Goal: Task Accomplishment & Management: Complete application form

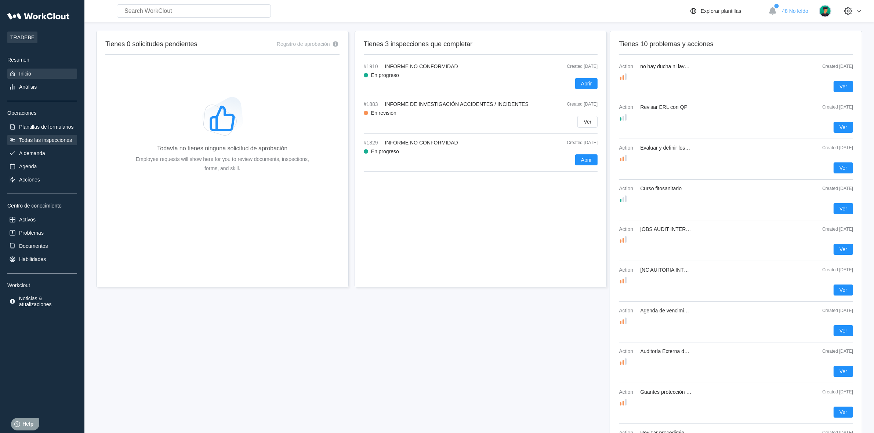
click at [44, 139] on div "Todas las inspecciones" at bounding box center [45, 140] width 53 height 6
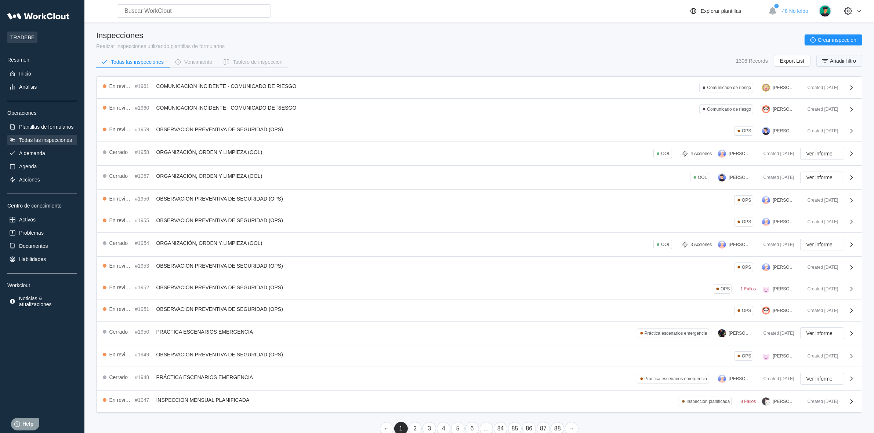
click at [841, 62] on span "Añadir filtro" at bounding box center [843, 60] width 26 height 5
click at [654, 89] on div "Nombre de inspección" at bounding box center [639, 90] width 51 height 6
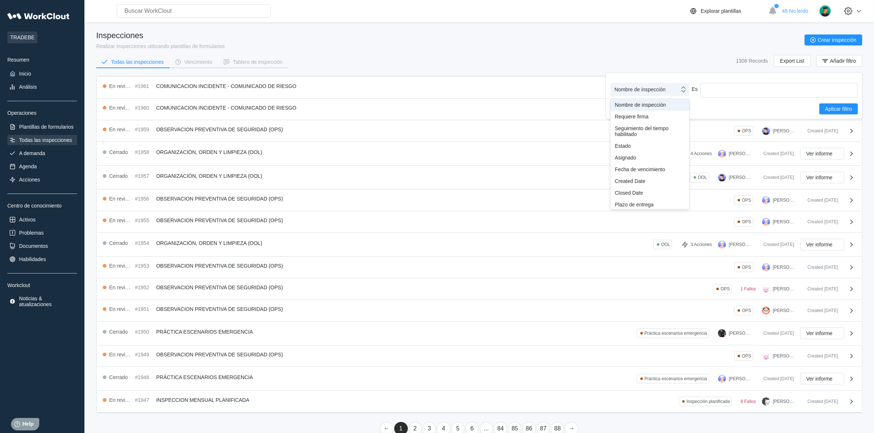
click at [650, 89] on div "Nombre de inspección" at bounding box center [639, 90] width 51 height 6
click at [593, 41] on div "Inspecciones Realizar inspecciones utilizando plantillas de formularios Crear i…" at bounding box center [479, 40] width 766 height 18
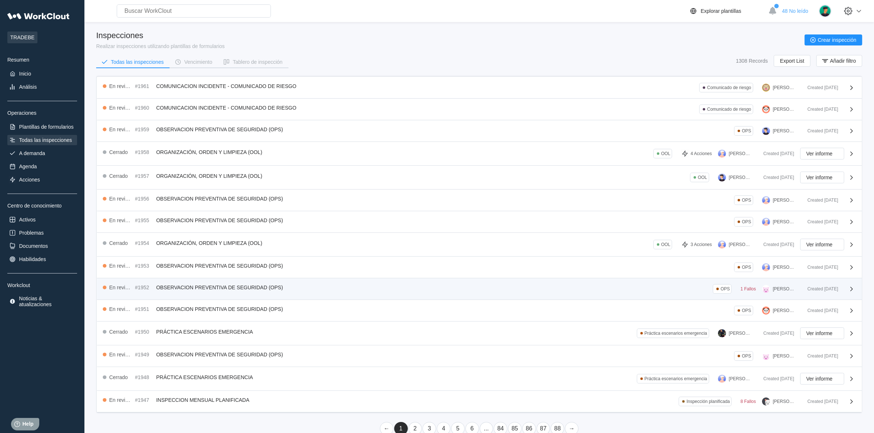
scroll to position [18, 0]
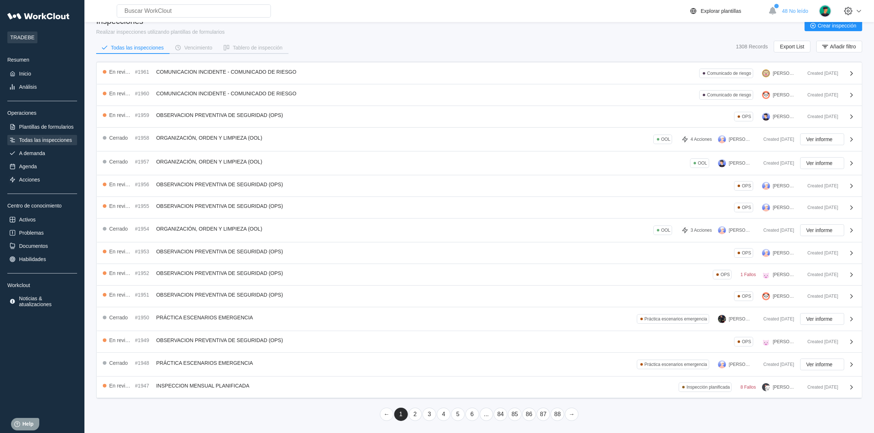
click at [429, 417] on link "3" at bounding box center [429, 414] width 14 height 13
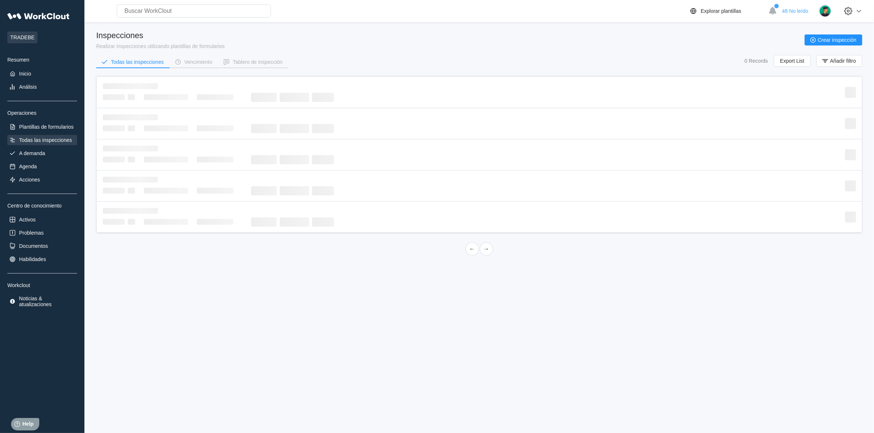
scroll to position [0, 0]
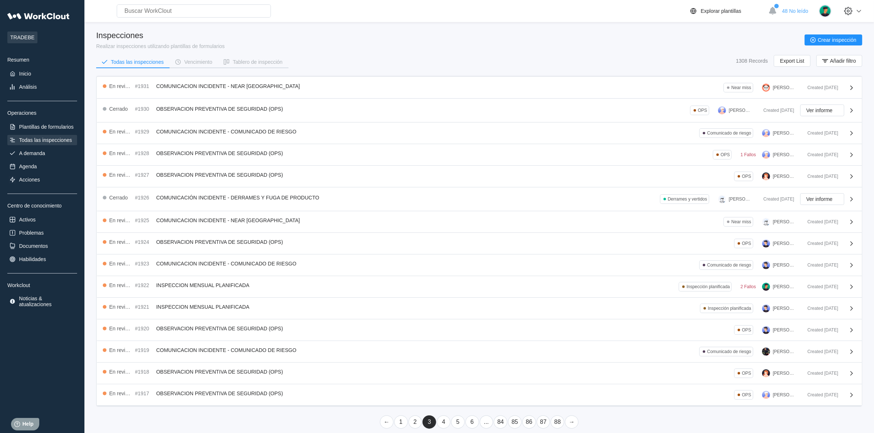
click at [441, 423] on link "4" at bounding box center [444, 422] width 14 height 13
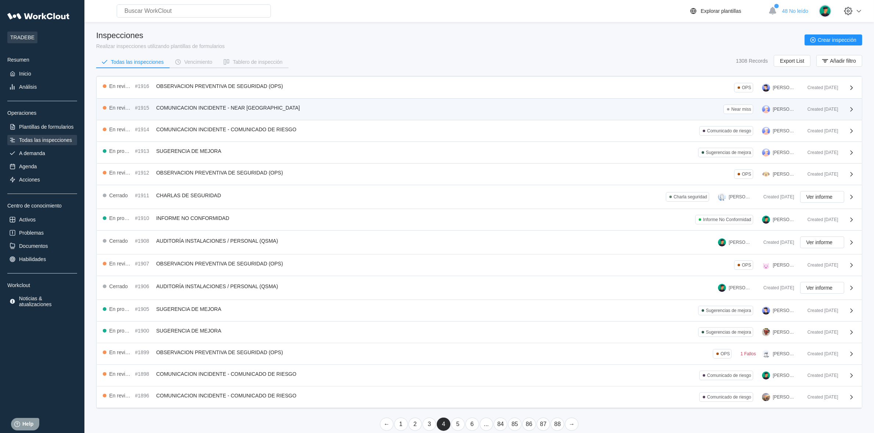
click at [221, 105] on span "COMUNICACION INCIDENTE - NEAR MISS" at bounding box center [228, 108] width 144 height 6
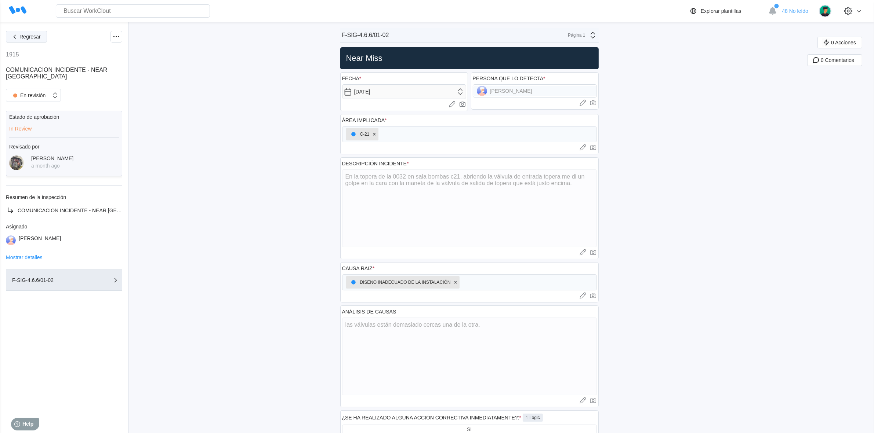
click at [17, 33] on icon "button" at bounding box center [15, 37] width 8 height 8
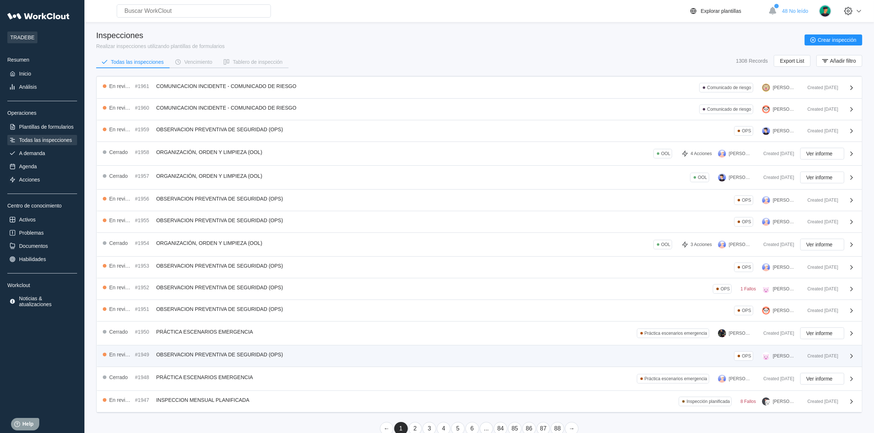
scroll to position [18, 0]
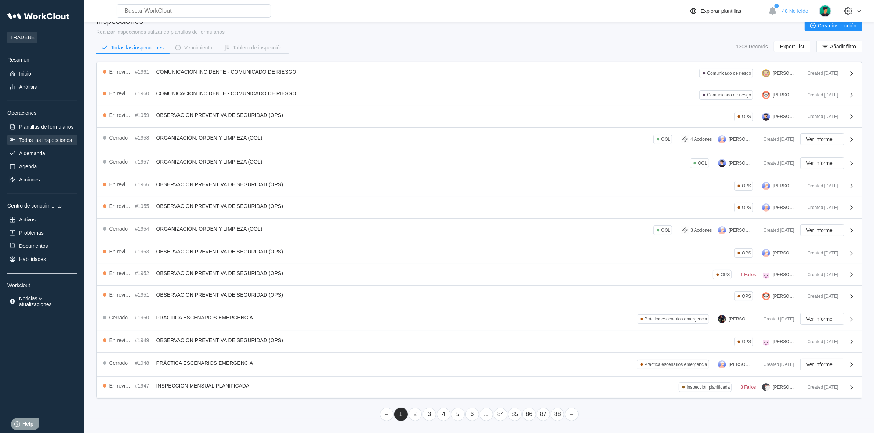
click at [439, 414] on link "4" at bounding box center [444, 414] width 14 height 13
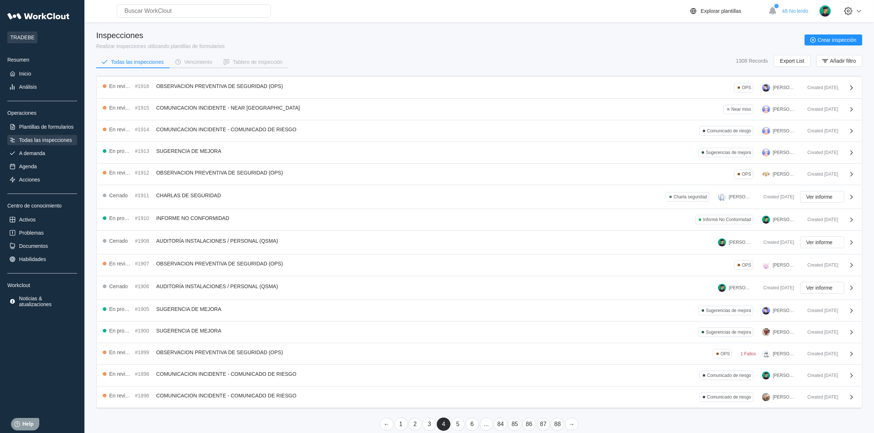
click at [426, 426] on link "3" at bounding box center [429, 424] width 14 height 13
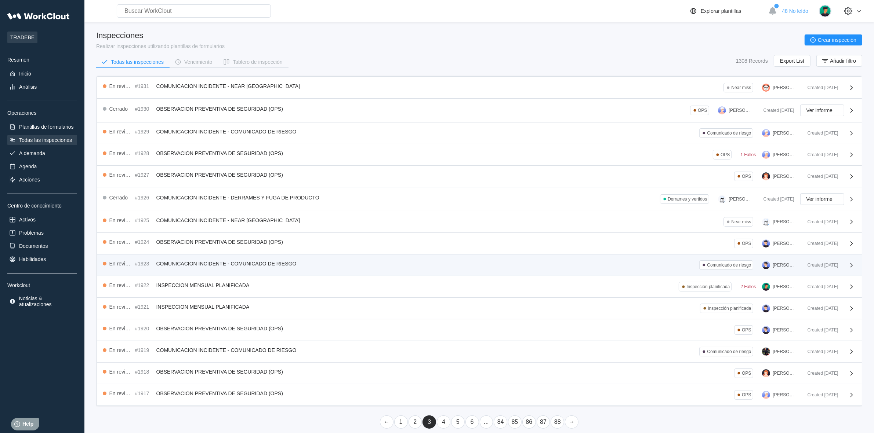
scroll to position [11, 0]
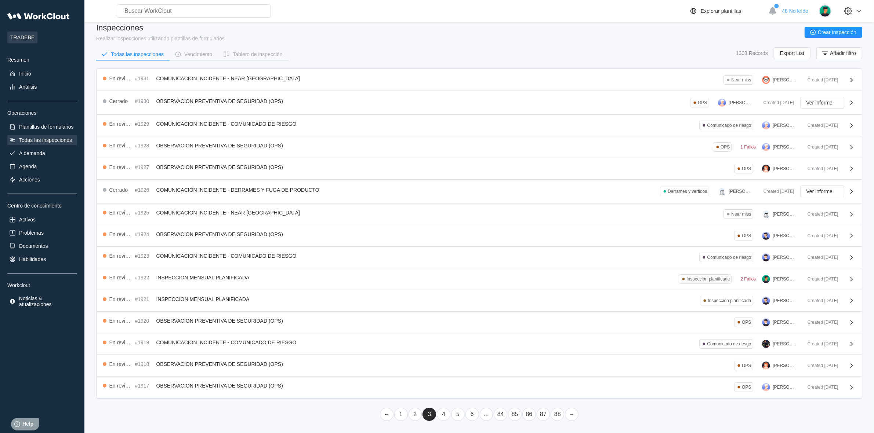
click at [415, 415] on link "2" at bounding box center [415, 414] width 14 height 13
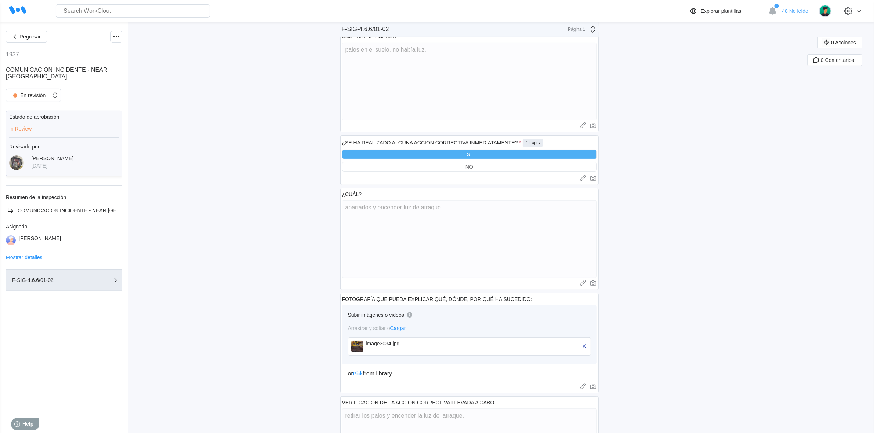
scroll to position [355, 0]
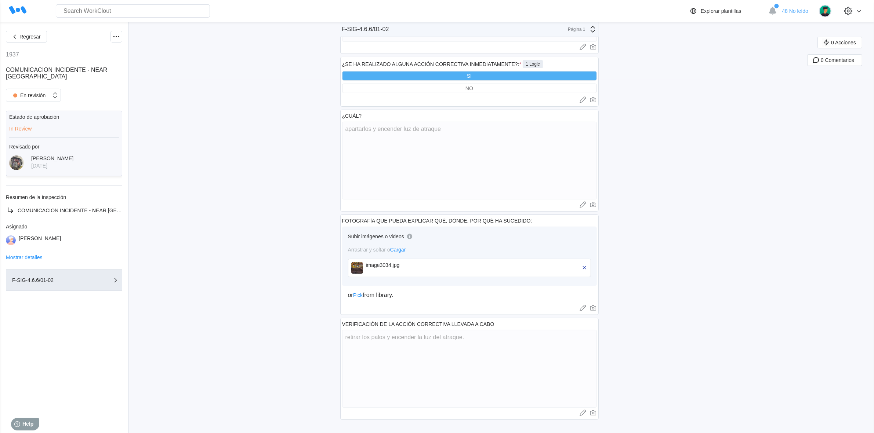
click at [358, 261] on div "image3034.jpg" at bounding box center [469, 268] width 243 height 18
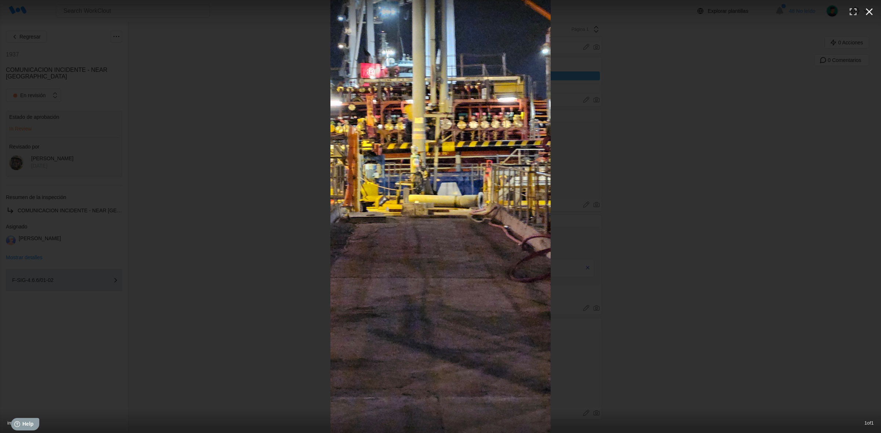
click at [869, 11] on icon "button" at bounding box center [869, 11] width 7 height 7
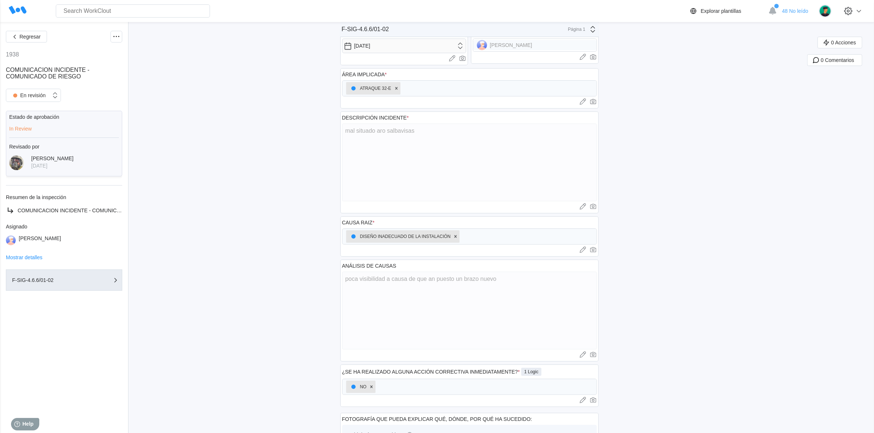
scroll to position [138, 0]
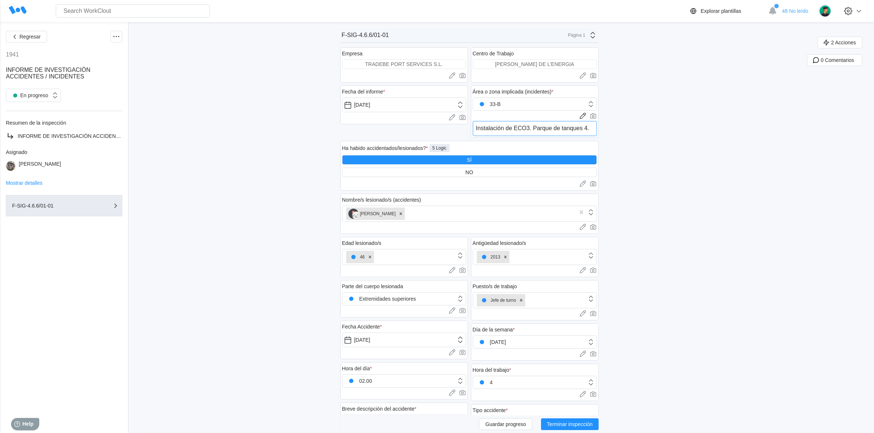
drag, startPoint x: 482, startPoint y: 130, endPoint x: 597, endPoint y: 127, distance: 114.9
click at [597, 127] on textarea "Instalación de ECO3. Parque de tanques 4." at bounding box center [535, 128] width 124 height 15
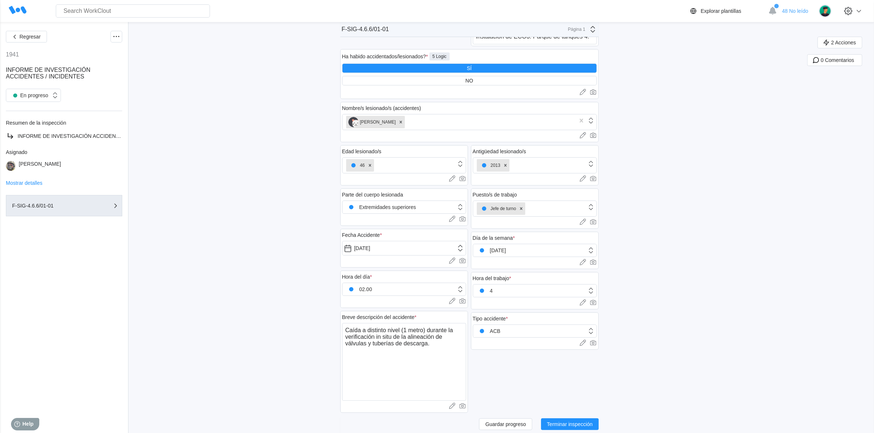
scroll to position [138, 0]
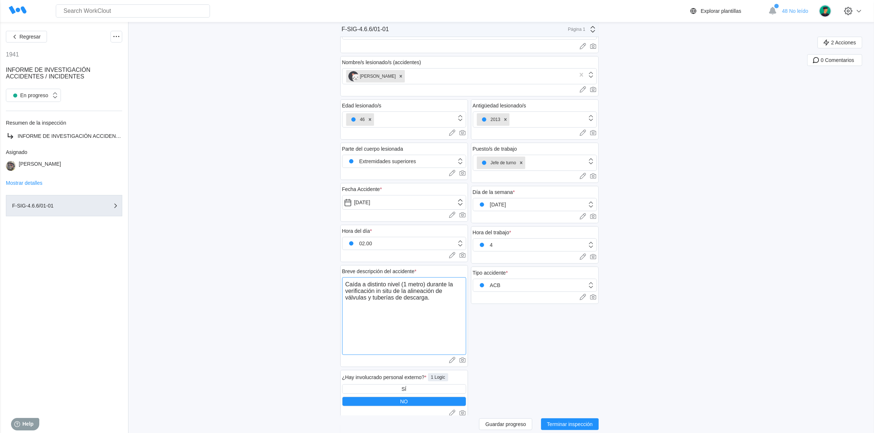
drag, startPoint x: 349, startPoint y: 286, endPoint x: 451, endPoint y: 302, distance: 103.4
click at [446, 303] on textarea "Caída a distinto nivel (1 metro) durante la verificación in situ de la alineaci…" at bounding box center [404, 316] width 124 height 78
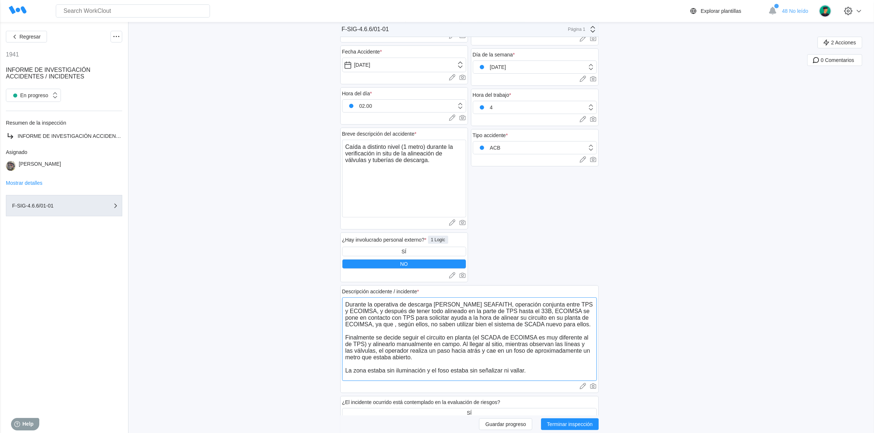
drag, startPoint x: 348, startPoint y: 304, endPoint x: 533, endPoint y: 377, distance: 199.0
click at [533, 377] on textarea "Durante la operativa de descarga del barco SEAFAITH, operación conjunta entre T…" at bounding box center [469, 340] width 255 height 84
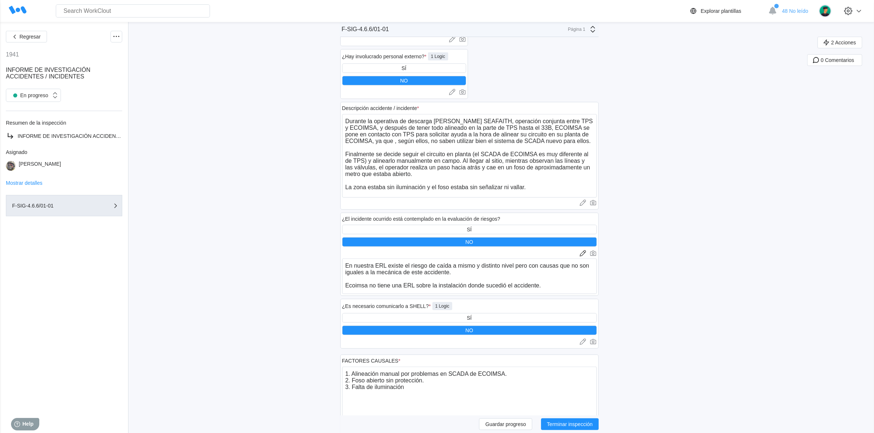
scroll to position [505, 0]
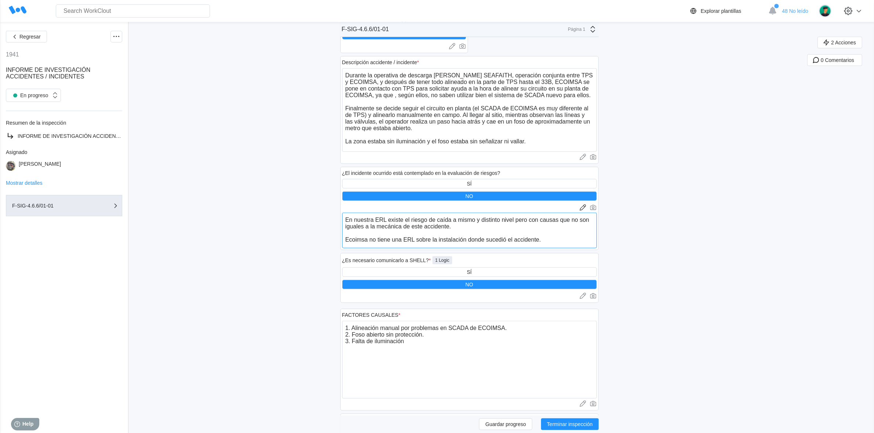
drag, startPoint x: 381, startPoint y: 243, endPoint x: 405, endPoint y: 241, distance: 24.3
click at [405, 241] on textarea "En nuestra ERL existe el riesgo de caída a mismo y distinto nivel pero con caus…" at bounding box center [469, 231] width 255 height 36
type textarea "En nuestra ERL existe el riesgo de caída a mismo y distinto nivel pero con caus…"
type textarea "x"
type textarea "En nuestra ERL existe el riesgo de caída a mismo y distinto nivel pero con caus…"
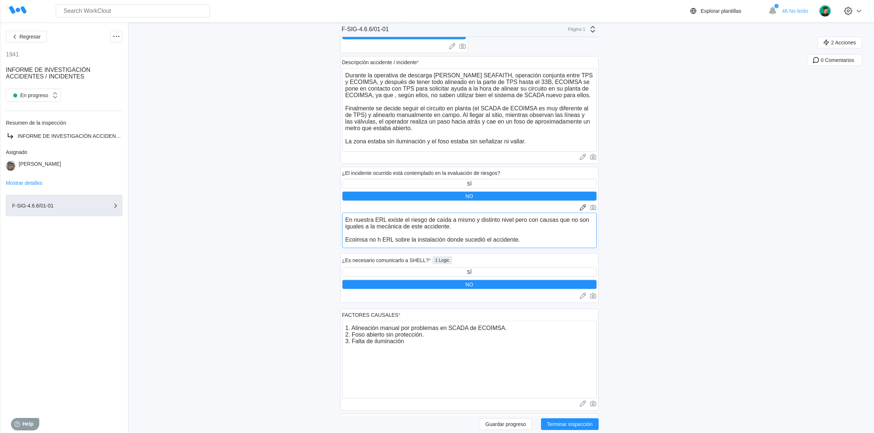
type textarea "x"
type textarea "En nuestra ERL existe el riesgo de caída a mismo y distinto nivel pero con caus…"
type textarea "x"
type textarea "En nuestra ERL existe el riesgo de caída a mismo y distinto nivel pero con caus…"
type textarea "x"
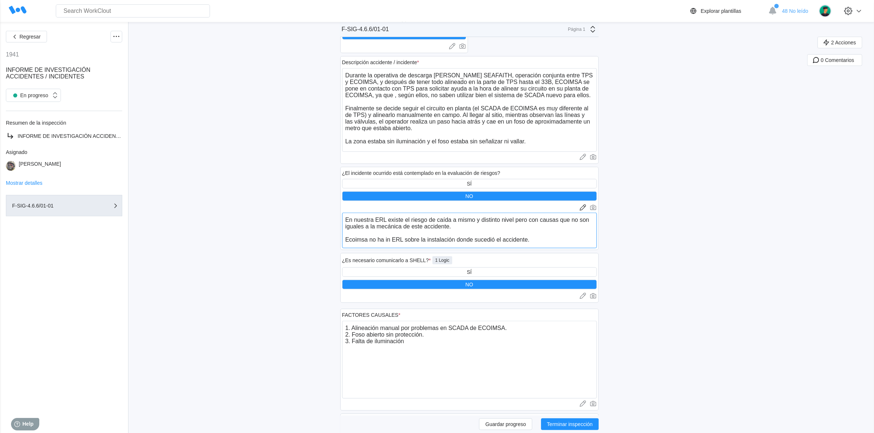
type textarea "En nuestra ERL existe el riesgo de caída a mismo y distinto nivel pero con caus…"
type textarea "x"
type textarea "En nuestra ERL existe el riesgo de caída a mismo y distinto nivel pero con caus…"
type textarea "x"
type textarea "En nuestra ERL existe el riesgo de caída a mismo y distinto nivel pero con caus…"
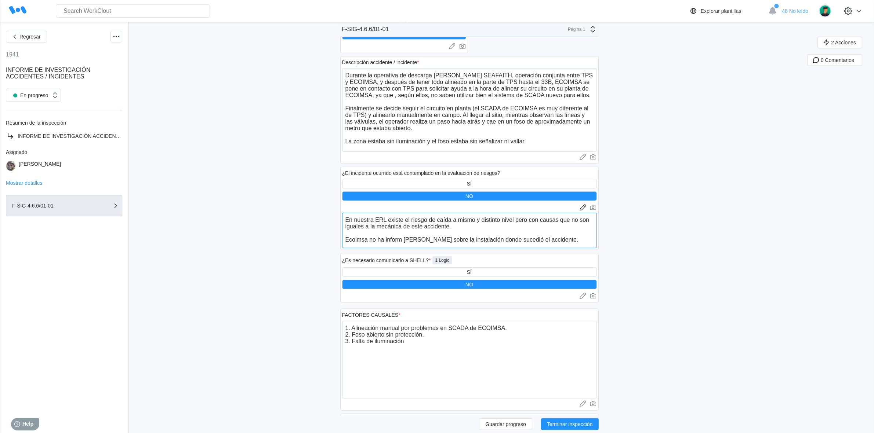
type textarea "x"
type textarea "En nuestra ERL existe el riesgo de caída a mismo y distinto nivel pero con caus…"
type textarea "x"
type textarea "En nuestra ERL existe el riesgo de caída a mismo y distinto nivel pero con caus…"
type textarea "x"
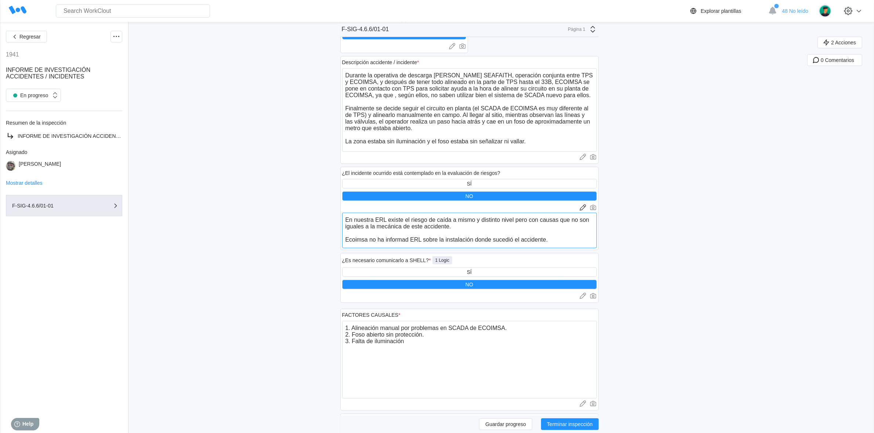
type textarea "En nuestra ERL existe el riesgo de caída a mismo y distinto nivel pero con caus…"
type textarea "x"
type textarea "En nuestra ERL existe el riesgo de caída a mismo y distinto nivel pero con caus…"
type textarea "x"
type textarea "En nuestra ERL existe el riesgo de caída a mismo y distinto nivel pero con caus…"
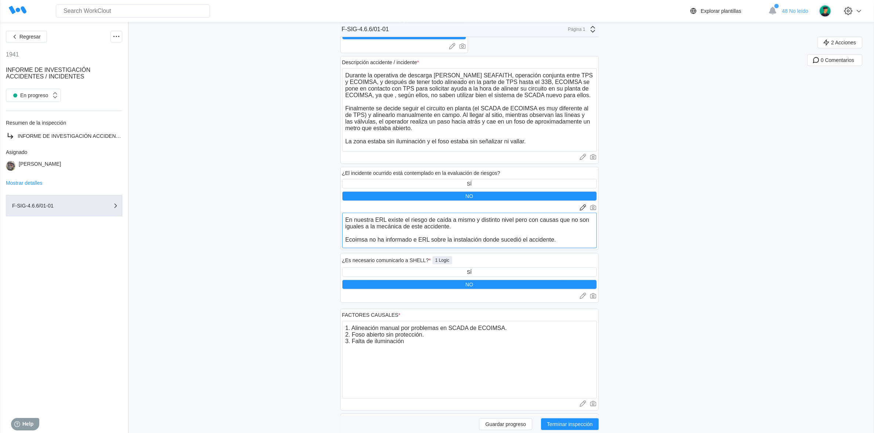
type textarea "x"
type textarea "En nuestra ERL existe el riesgo de caída a mismo y distinto nivel pero con caus…"
type textarea "x"
type textarea "En nuestra ERL existe el riesgo de caída a mismo y distinto nivel pero con caus…"
type textarea "x"
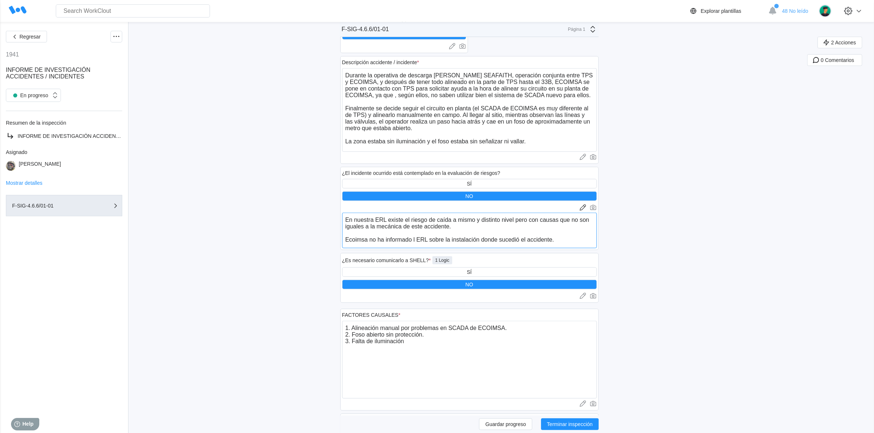
type textarea "En nuestra ERL existe el riesgo de caída a mismo y distinto nivel pero con caus…"
type textarea "x"
click at [362, 243] on textarea "En nuestra ERL existe el riesgo de caída a mismo y distinto nivel pero con caus…" at bounding box center [469, 231] width 255 height 36
type textarea "En nuestra ERL existe el riesgo de caída a mismo y distinto nivel pero con caus…"
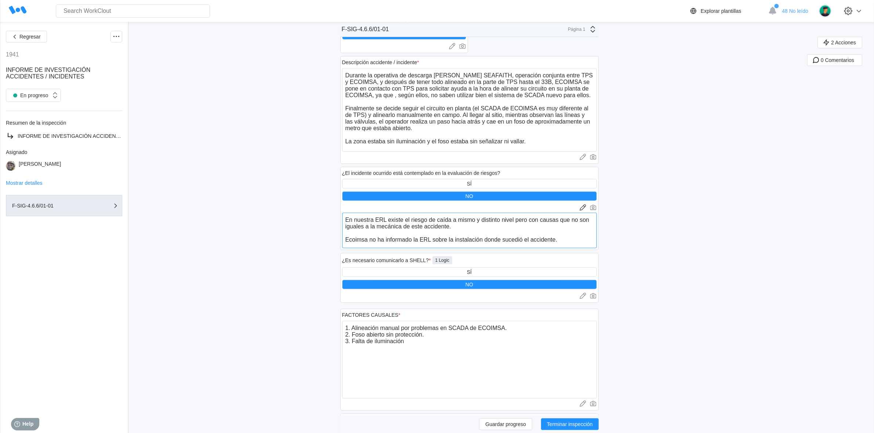
type textarea "x"
type textarea "En nuestra ERL existe el riesgo de caída a mismo y distinto nivel pero con caus…"
type textarea "x"
type textarea "En nuestra ERL existe el riesgo de caída a mismo y distinto nivel pero con caus…"
type textarea "x"
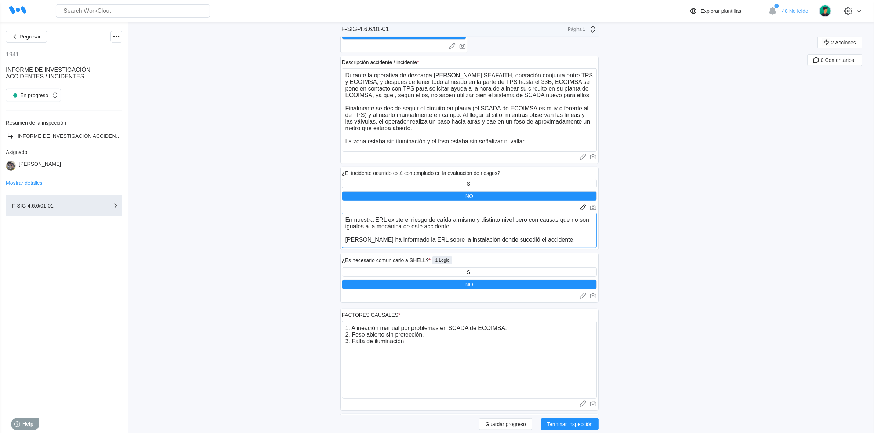
type textarea "En nuestra ERL existe el riesgo de caída a mismo y distinto nivel pero con caus…"
type textarea "x"
type textarea "En nuestra ERL existe el riesgo de caída a mismo y distinto nivel pero con caus…"
type textarea "x"
type textarea "En nuestra ERL existe el riesgo de caída a mismo y distinto nivel pero con caus…"
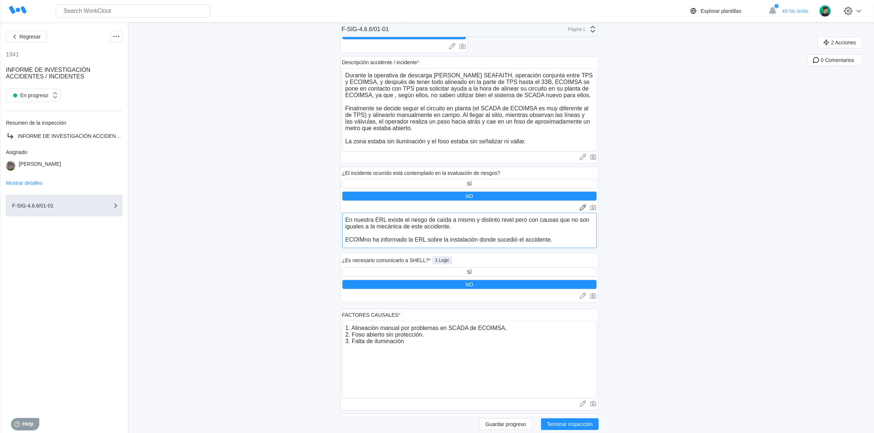
type textarea "x"
type textarea "En nuestra ERL existe el riesgo de caída a mismo y distinto nivel pero con caus…"
type textarea "x"
type textarea "En nuestra ERL existe el riesgo de caída a mismo y distinto nivel pero con caus…"
type textarea "x"
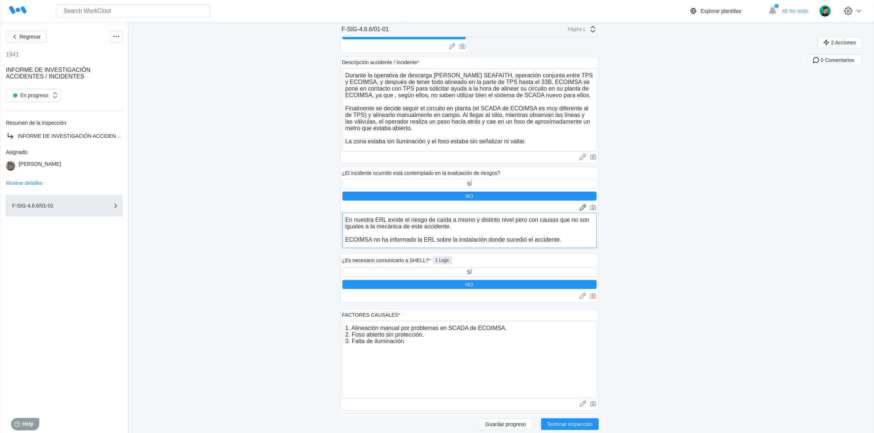
type textarea "En nuestra ERL existe el riesgo de caída a mismo y distinto nivel pero con caus…"
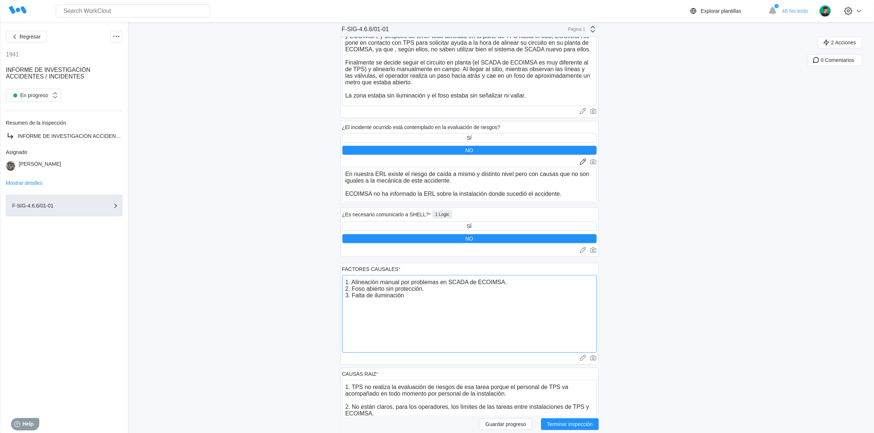
drag, startPoint x: 511, startPoint y: 283, endPoint x: 356, endPoint y: 284, distance: 154.5
click at [356, 284] on textarea "1. Alineación manual por problemas en SCADA de ECOIMSA. 2. Foso abierto sin pro…" at bounding box center [469, 314] width 255 height 78
type textarea "1. 2. Foso abierto sin protección. 3. Falta de iluminación"
type textarea "x"
type textarea "1. 2. Foso abierto sin protección. 3. Falta de iluminación"
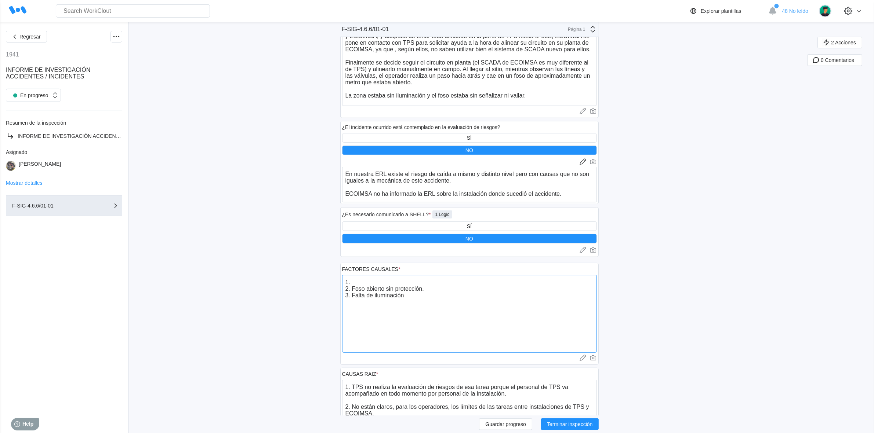
type textarea "x"
drag, startPoint x: 362, startPoint y: 283, endPoint x: 355, endPoint y: 286, distance: 7.2
click at [355, 286] on textarea "1. 2. Foso abierto sin protección. 3. Falta de iluminación" at bounding box center [469, 314] width 255 height 78
type textarea "1. Foso abierto sin protección. 3. Falta de iluminación"
type textarea "x"
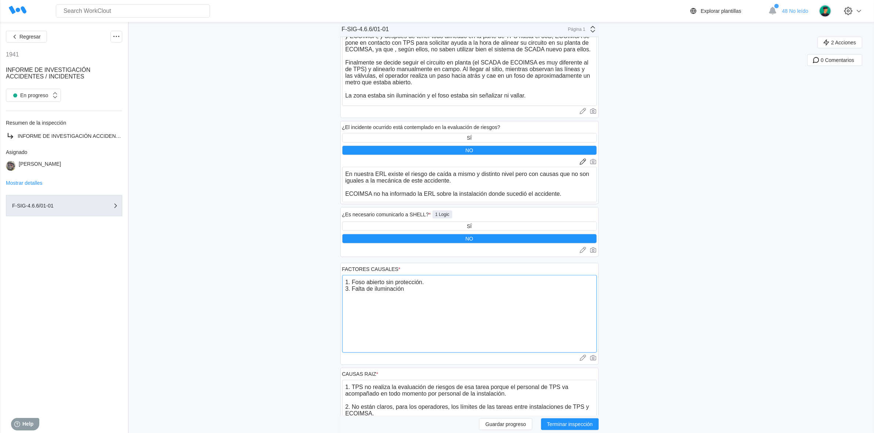
drag, startPoint x: 355, startPoint y: 290, endPoint x: 344, endPoint y: 291, distance: 11.0
click at [344, 291] on div "FACTORES CAUSALES * 1. Foso abierto sin protección. 3. Falta de iluminación x C…" at bounding box center [469, 314] width 258 height 102
paste textarea "2"
type textarea "1. Foso abierto sin protección. 2. Falta de iluminación"
type textarea "x"
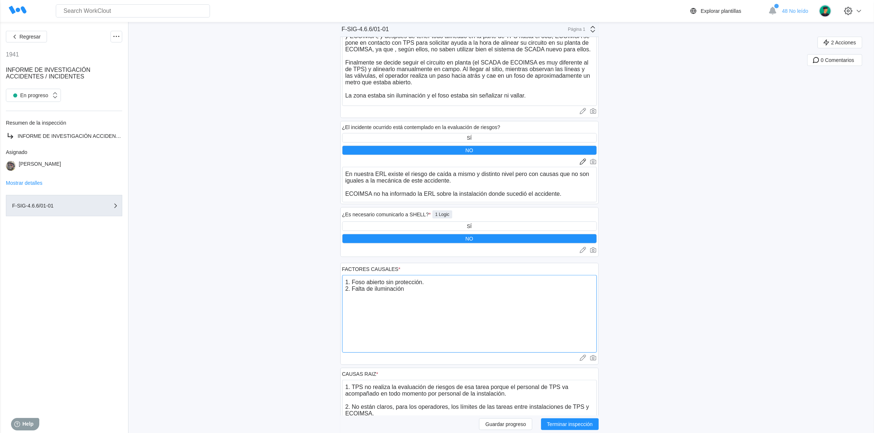
type textarea "1. Foso abierto sin protección. 2. Falta de iluminación"
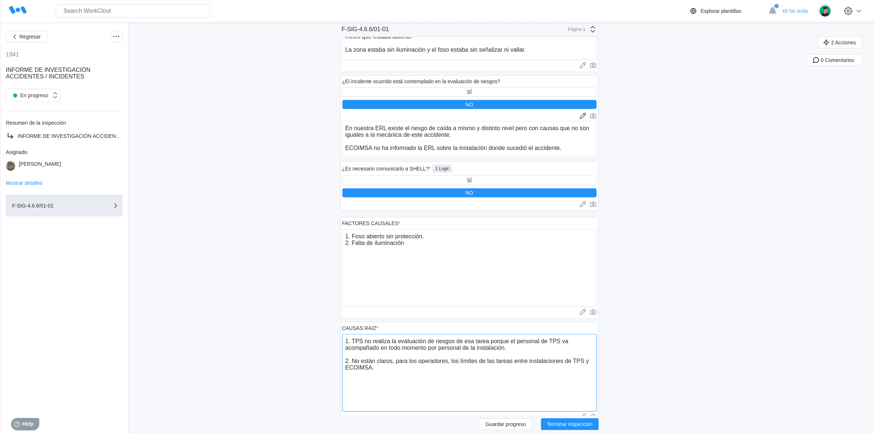
click at [512, 348] on textarea "1. TPS no realiza la evaluación de riesgos de esa tarea porque el personal de T…" at bounding box center [469, 373] width 255 height 78
drag, startPoint x: 377, startPoint y: 341, endPoint x: 509, endPoint y: 349, distance: 132.4
click at [509, 349] on textarea "1. TPS no realiza la evaluación de riesgos de esa tarea porque el personal de T…" at bounding box center [469, 373] width 255 height 78
type textarea "1. TPS no e. 2. No están claros, para los operadores, los límites de las tareas…"
type textarea "x"
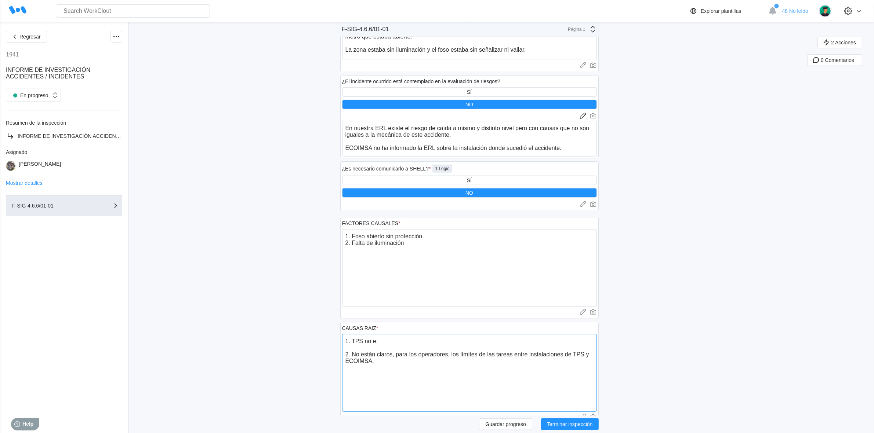
type textarea "1. TPS no es. 2. No están claros, para los operadores, los límites de las tarea…"
type textarea "x"
type textarea "1. TPS no es . 2. No están claros, para los operadores, los límites de las tare…"
type textarea "x"
type textarea "1. TPS no es n. 2. No están claros, para los operadores, los límites de las tar…"
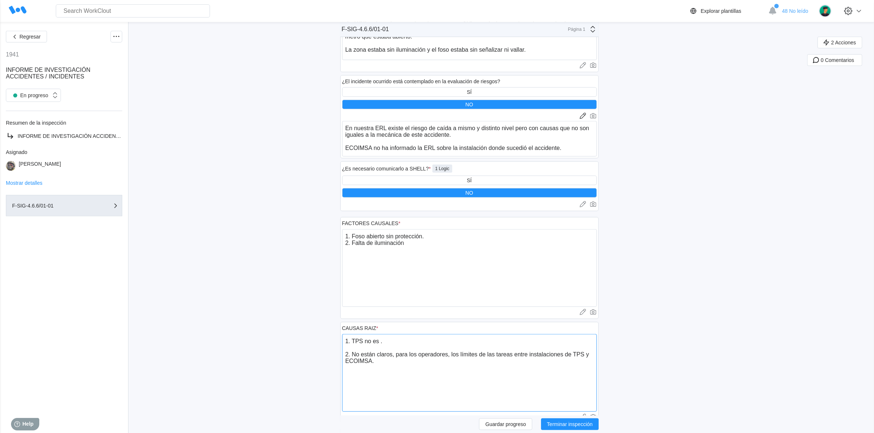
type textarea "x"
type textarea "1. TPS no es no. 2. No están claros, para los operadores, los límites de las ta…"
type textarea "x"
type textarea "1. TPS no es not. 2. No están claros, para los operadores, los límites de las t…"
type textarea "x"
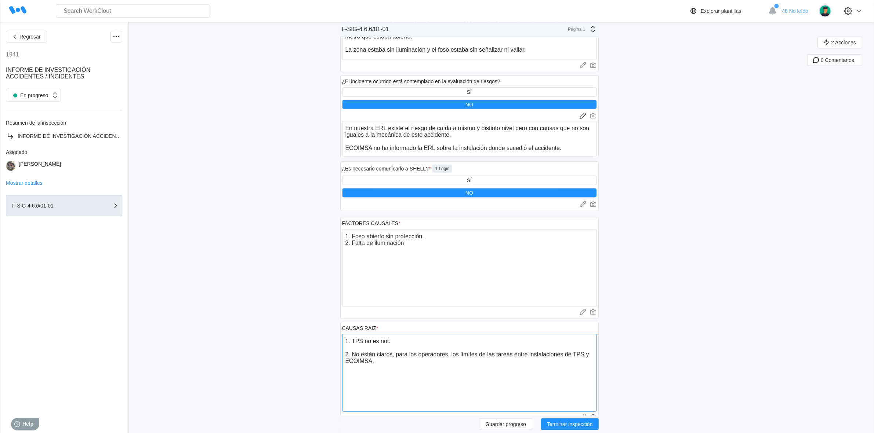
type textarea "1. TPS no es noti. 2. No están claros, para los operadores, los límites de las …"
type textarea "x"
type textarea "1. TPS no es notif. 2. No están claros, para los operadores, los límites de las…"
type textarea "x"
type textarea "1. TPS no es notifi. 2. No están claros, para los operadores, los límites de la…"
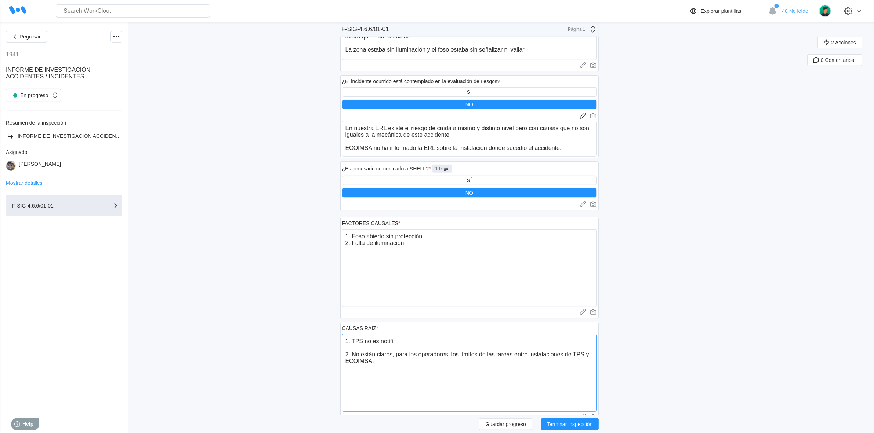
type textarea "x"
type textarea "1. TPS no es notific. 2. No están claros, para los operadores, los límites de l…"
type textarea "x"
type textarea "1. TPS no es notifica. 2. No están claros, para los operadores, los límites de …"
type textarea "x"
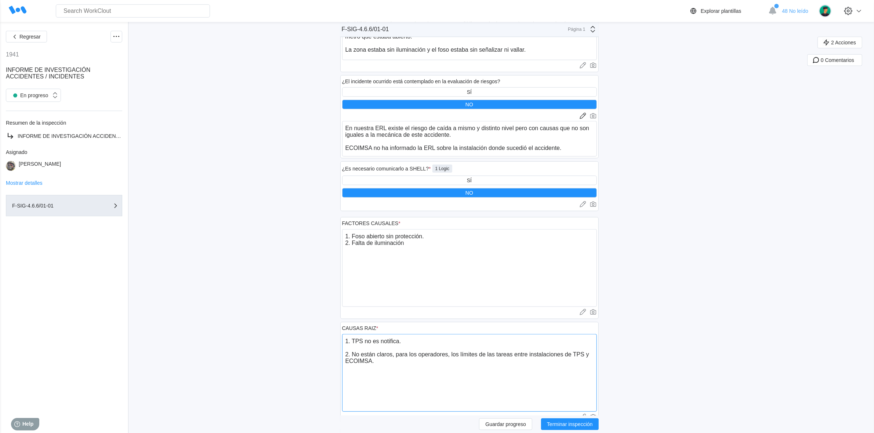
type textarea "1. TPS no es notificad. 2. No están claros, para los operadores, los límites de…"
type textarea "x"
type textarea "1. TPS no es notificado. 2. No están claros, para los operadores, los límites d…"
type textarea "x"
type textarea "1. TPS no es notificado . 2. No están claros, para los operadores, los límites …"
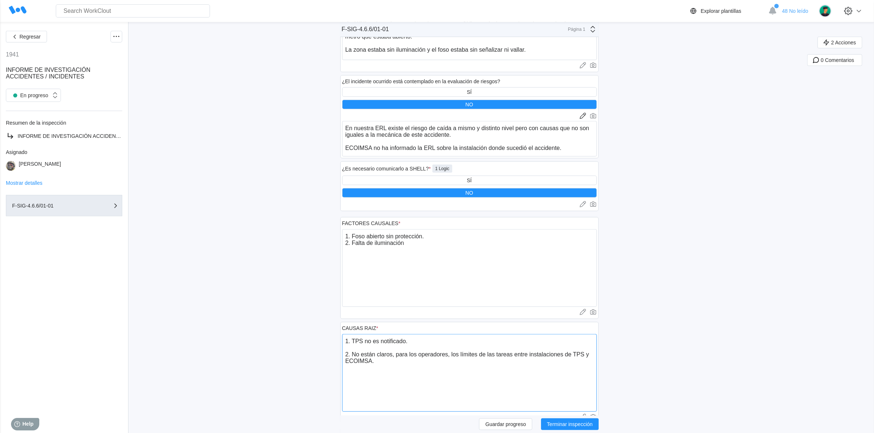
type textarea "x"
type textarea "1. TPS no es notificado d. 2. No están claros, para los operadores, los límites…"
type textarea "x"
type textarea "1. TPS no es notificado de. 2. No están claros, para los operadores, los límite…"
type textarea "x"
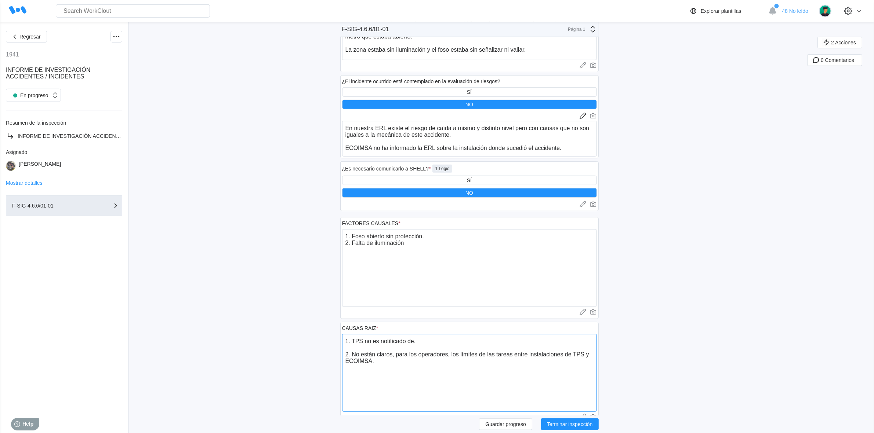
type textarea "1. TPS no es notificado de . 2. No están claros, para los operadores, los límit…"
type textarea "x"
type textarea "1. TPS no es notificado de ñ. 2. No están claros, para los operadores, los lími…"
type textarea "x"
type textarea "1. TPS no es notificado de ña. 2. No están claros, para los operadores, los lím…"
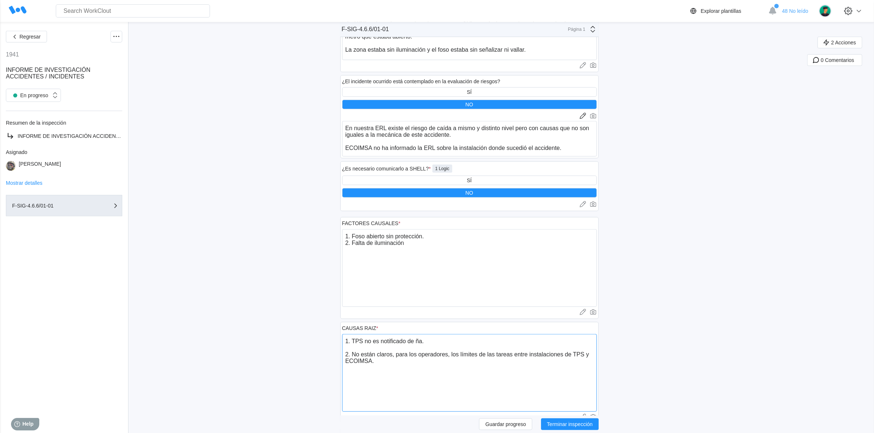
type textarea "x"
type textarea "1. TPS no es notificado de ñ. 2. No están claros, para los operadores, los lími…"
type textarea "x"
type textarea "1. TPS no es notificado de . 2. No están claros, para los operadores, los límit…"
type textarea "x"
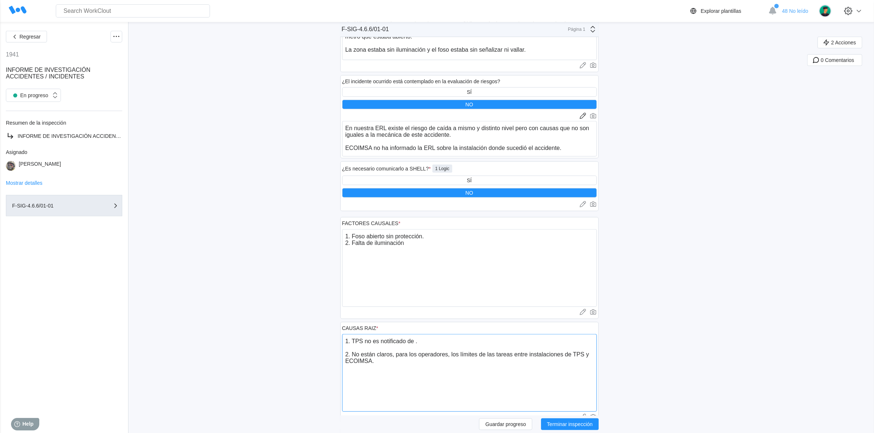
type textarea "1. TPS no es notificado de l. 2. No están claros, para los operadores, los lími…"
type textarea "x"
type textarea "1. TPS no es notificado de la. 2. No están claros, para los operadores, los lím…"
type textarea "x"
type textarea "1. TPS no es notificado de la . 2. No están claros, para los operadores, los lí…"
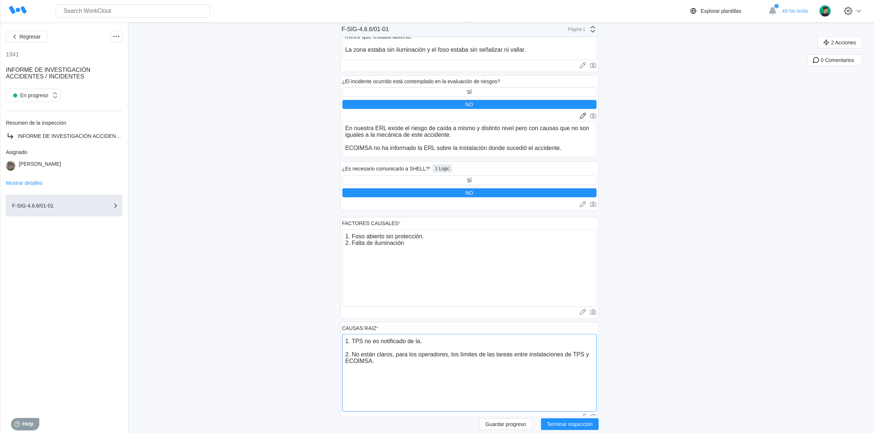
type textarea "x"
type textarea "1. TPS no es notificado de la e. 2. No están claros, para los operadores, los l…"
type textarea "x"
type textarea "1. TPS no es notificado de la ev. 2. No están claros, para los operadores, los …"
type textarea "x"
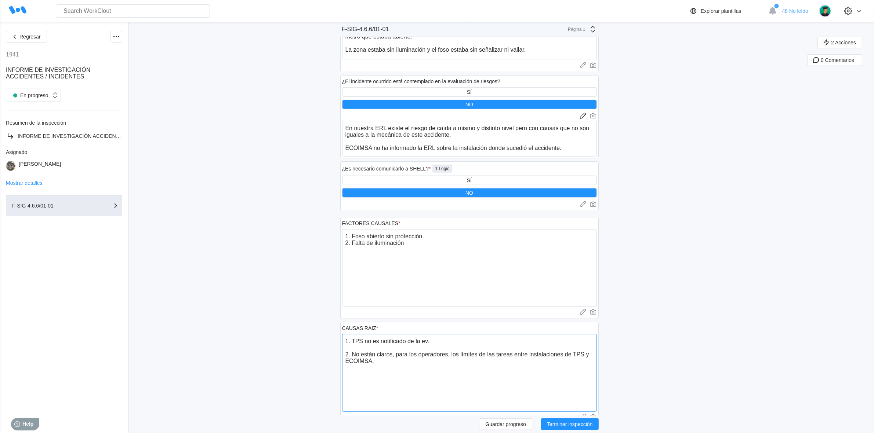
type textarea "1. TPS no es notificado de la eva. 2. No están claros, para los operadores, los…"
type textarea "x"
type textarea "1. TPS no es notificado de la eval. 2. No están claros, para los operadores, lo…"
type textarea "x"
type textarea "1. TPS no es notificado de la evalu. 2. No están claros, para los operadores, l…"
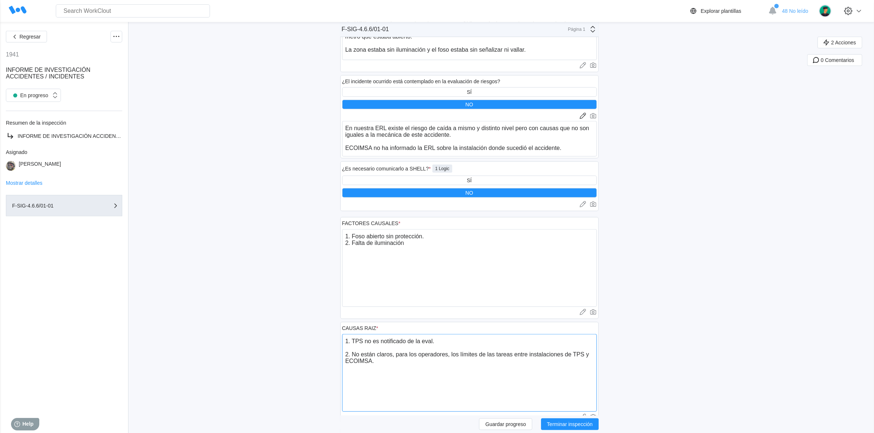
type textarea "x"
type textarea "1. TPS no es notificado de la evalua. 2. No están claros, para los operadores, …"
type textarea "x"
type textarea "1. TPS no es notificado de la evaluac. 2. No están claros, para los operadores,…"
type textarea "x"
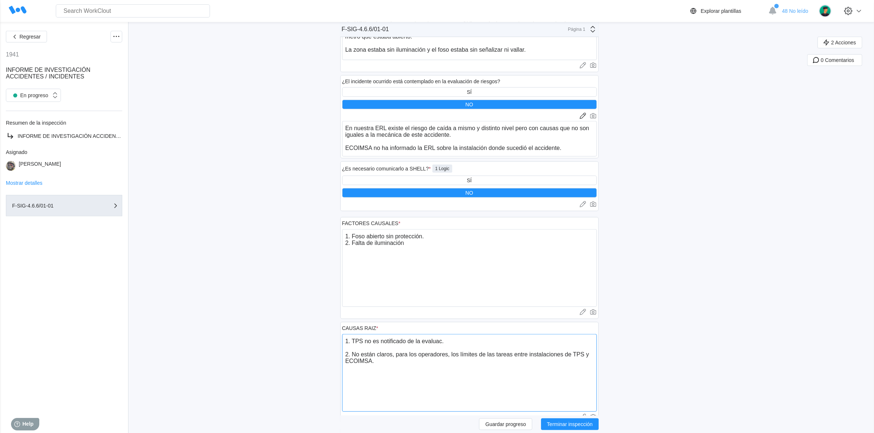
type textarea "1. TPS no es notificado de la evaluaci. 2. No están claros, para los operadores…"
type textarea "x"
type textarea "1. TPS no es notificado de la evaluació. 2. No están claros, para los operadore…"
type textarea "x"
type textarea "1. TPS no es notificado de la evaluación. 2. No están claros, para los operador…"
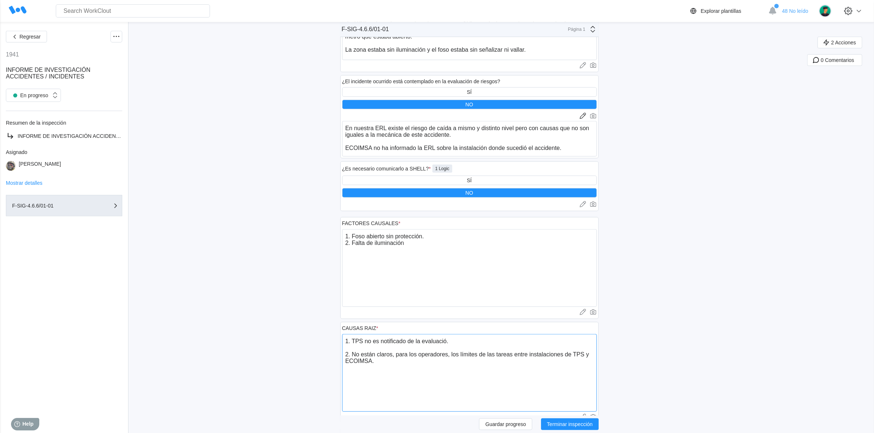
type textarea "x"
type textarea "1. TPS no es notificado de la evaluación . 2. No están claros, para los operado…"
type textarea "x"
type textarea "1. TPS no es notificado de la evaluación d. 2. No están claros, para los operad…"
type textarea "x"
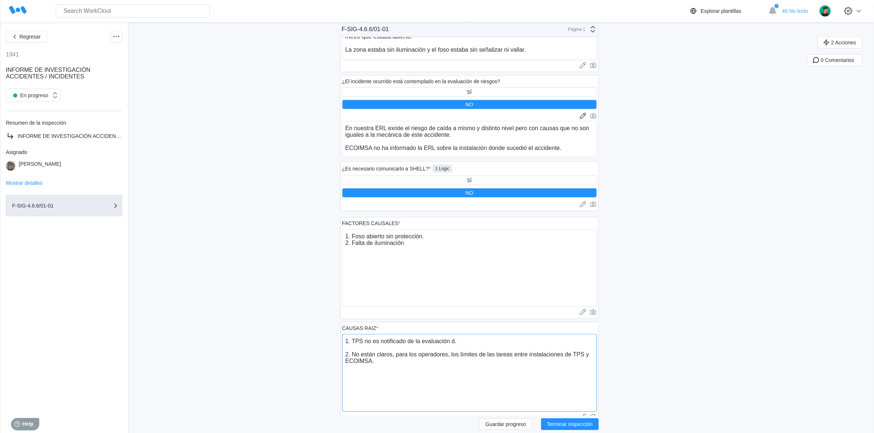
type textarea "1. TPS no es notificado de la evaluación de. 2. No están claros, para los opera…"
type textarea "x"
type textarea "1. TPS no es notificado de la evaluación de . 2. No están claros, para los oper…"
type textarea "x"
type textarea "1. TPS no es notificado de la evaluación de r. 2. No están claros, para los ope…"
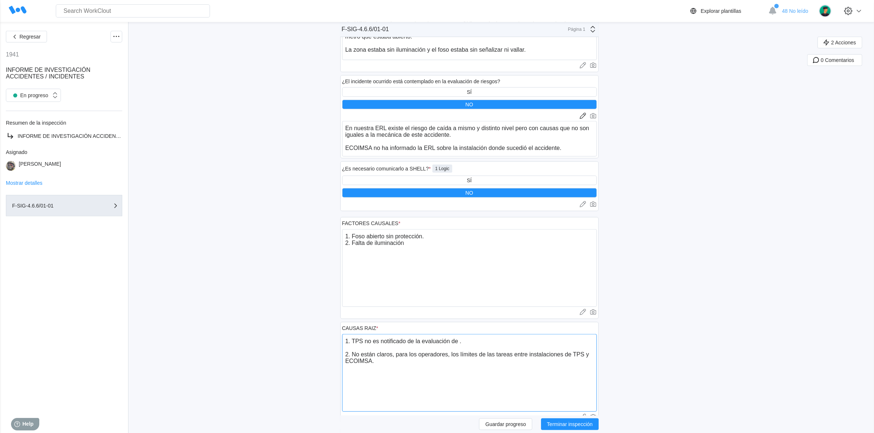
type textarea "x"
type textarea "1. TPS no es notificado de la evaluación de re. 2. No están claros, para los op…"
type textarea "x"
type textarea "1. TPS no es notificado de la evaluación de res. 2. No están claros, para los o…"
type textarea "x"
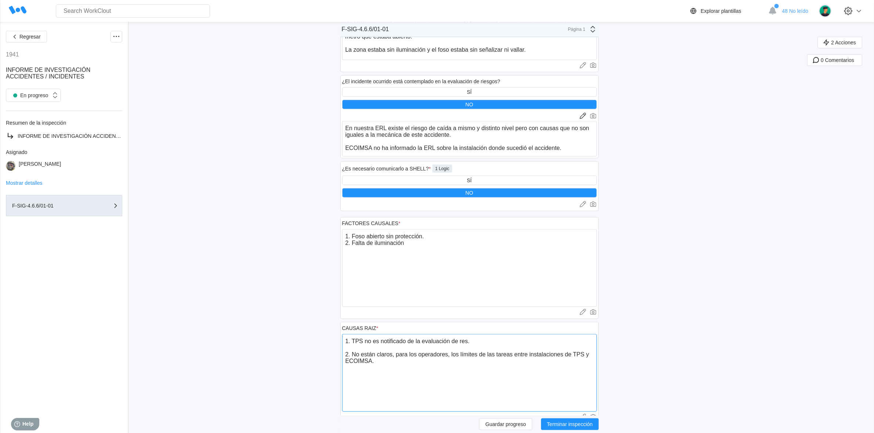
type textarea "1. TPS no es notificado de la evaluación de re. 2. No están claros, para los op…"
type textarea "x"
type textarea "1. TPS no es notificado de la evaluación de r. 2. No están claros, para los ope…"
type textarea "x"
type textarea "1. TPS no es notificado de la evaluación de ri. 2. No están claros, para los op…"
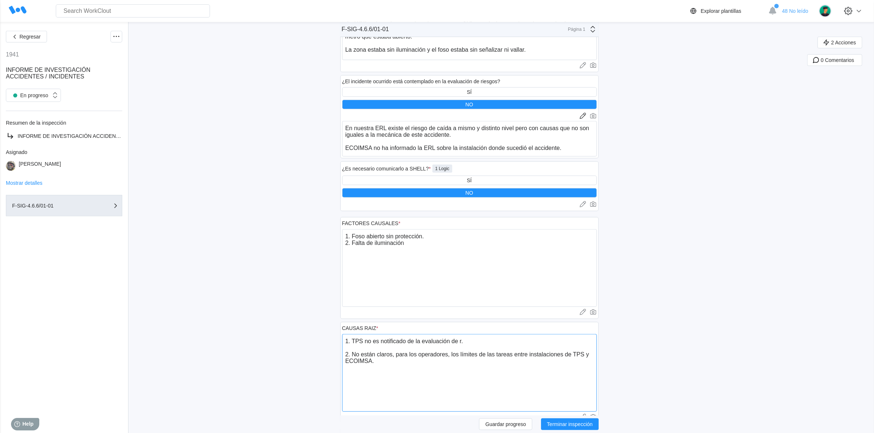
type textarea "x"
type textarea "1. TPS no es notificado de la evaluación de rie. 2. No están claros, para los o…"
type textarea "x"
type textarea "1. TPS no es notificado de la evaluación de ries. 2. No están claros, para los …"
type textarea "x"
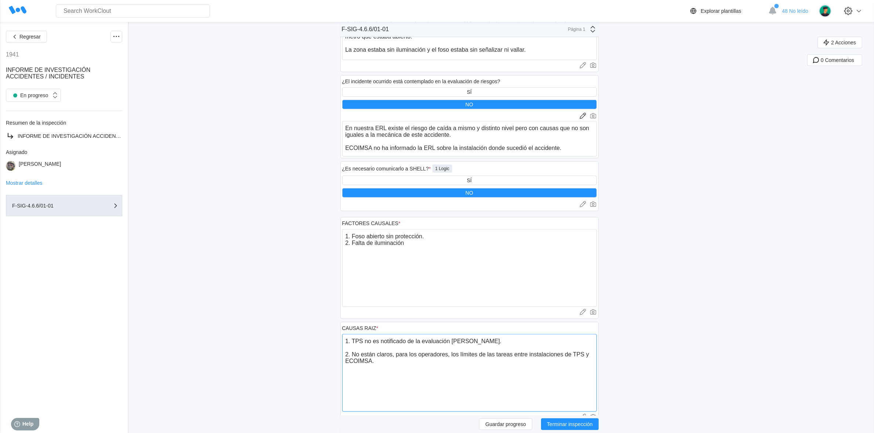
type textarea "1. TPS no es notificado de la evaluación de riesg. 2. No están claros, para los…"
type textarea "x"
type textarea "1. TPS no es notificado de la evaluación de riesgo. 2. No están claros, para lo…"
type textarea "x"
type textarea "1. TPS no es notificado de la evaluación de riesgos. 2. No están claros, para l…"
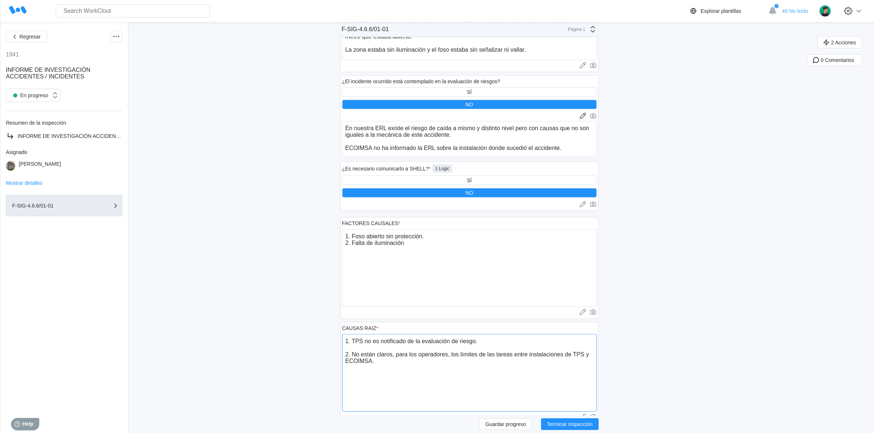
type textarea "x"
type textarea "1. TPS no es notificado de la evaluación de riesgos . 2. No están claros, para …"
type textarea "x"
type textarea "1. TPS no es notificado de la evaluación de riesgos d. 2. No están claros, para…"
type textarea "x"
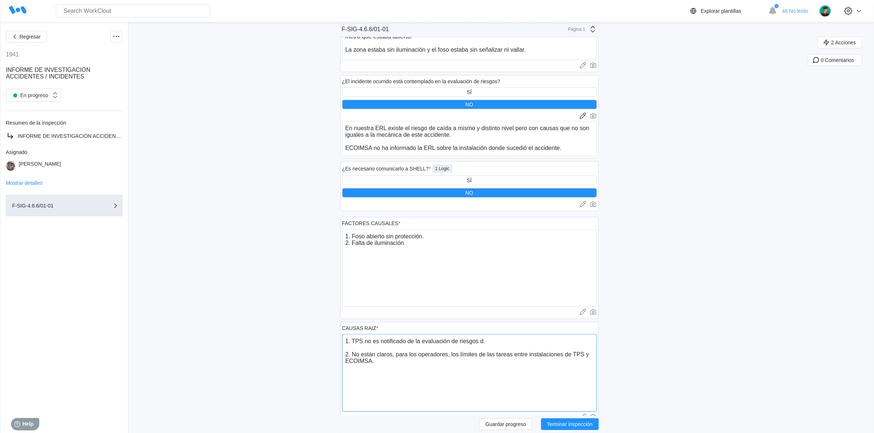
type textarea "1. TPS no es notificado de la evaluación de riesgos de. 2. No están claros, par…"
type textarea "x"
type textarea "1. TPS no es notificado de la evaluación de riesgos del. 2. No están claros, pa…"
type textarea "x"
type textarea "1. TPS no es notificado de la evaluación de riesgos del . 2. No están claros, p…"
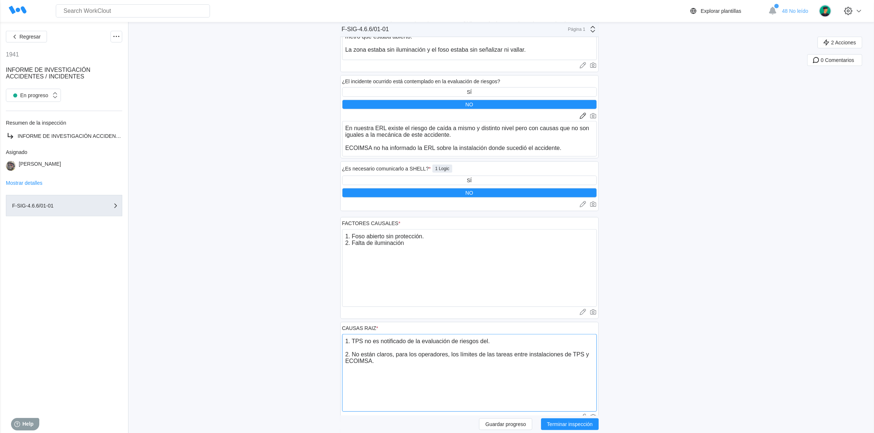
type textarea "x"
type textarea "1. TPS no es notificado de la evaluación de riesgos del á. 2. No están claros, …"
type textarea "x"
type textarea "1. TPS no es notificado de la evaluación de riesgos del ár. 2. No están claros,…"
type textarea "x"
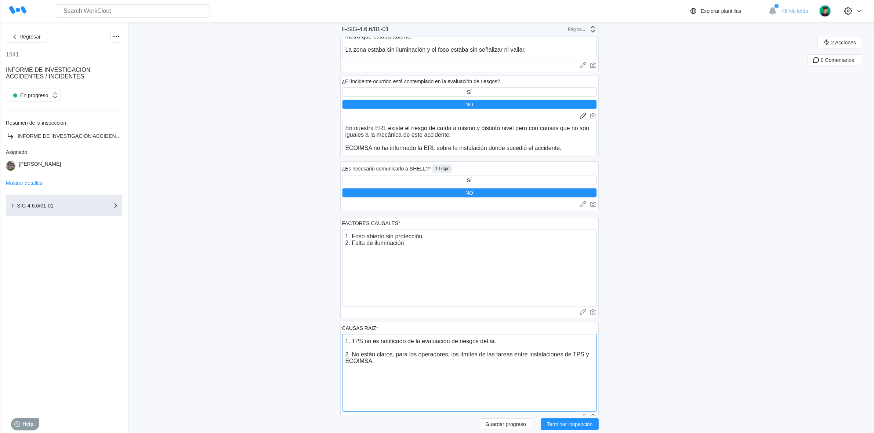
type textarea "1. TPS no es notificado de la evaluación de riesgos del áre. 2. No están claros…"
type textarea "x"
type textarea "1. TPS no es notificado de la evaluación de riesgos del área. 2. No están claro…"
type textarea "x"
type textarea "1. TPS no es notificado de la evaluación de riesgos del área. 2. No están claro…"
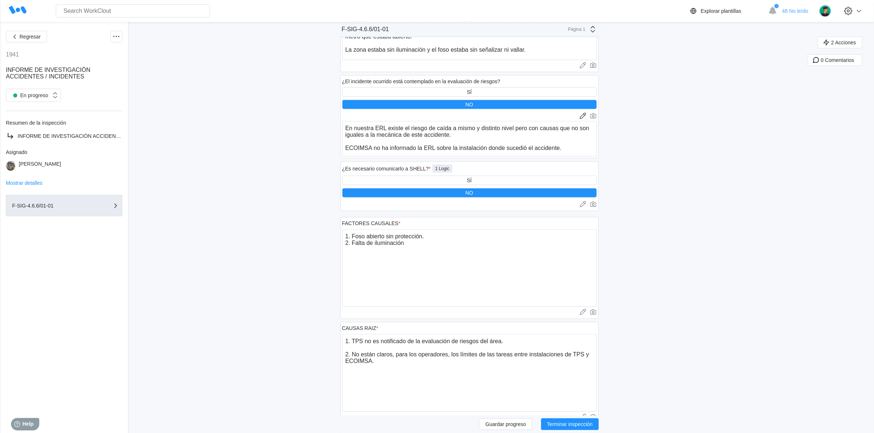
click at [599, 325] on div "CAUSAS RAIZ * 1. TPS no es notificado de la evaluación de riesgos del área. 2. …" at bounding box center [469, 373] width 258 height 102
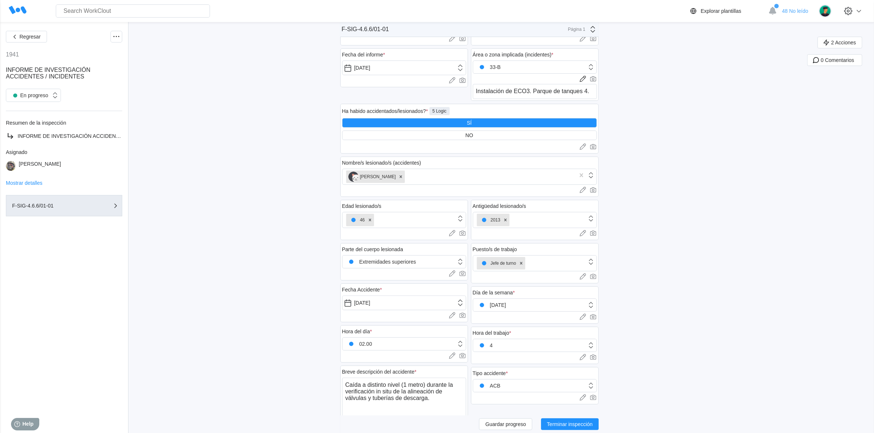
scroll to position [0, 0]
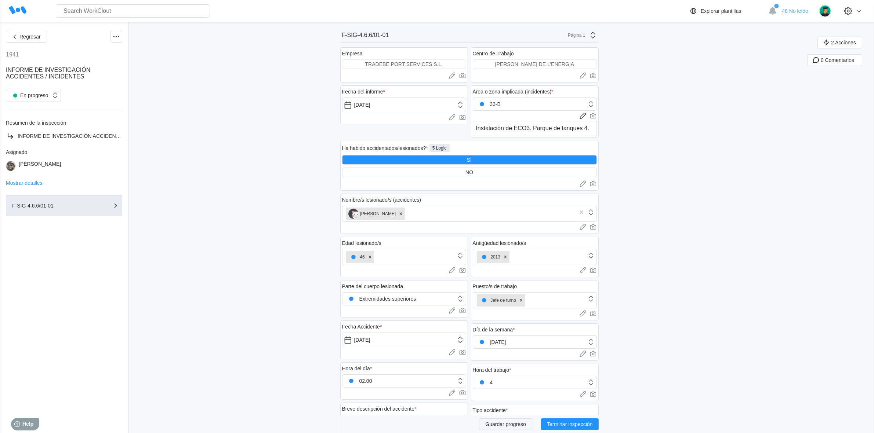
click at [515, 423] on span "Guardar progreso" at bounding box center [505, 424] width 41 height 5
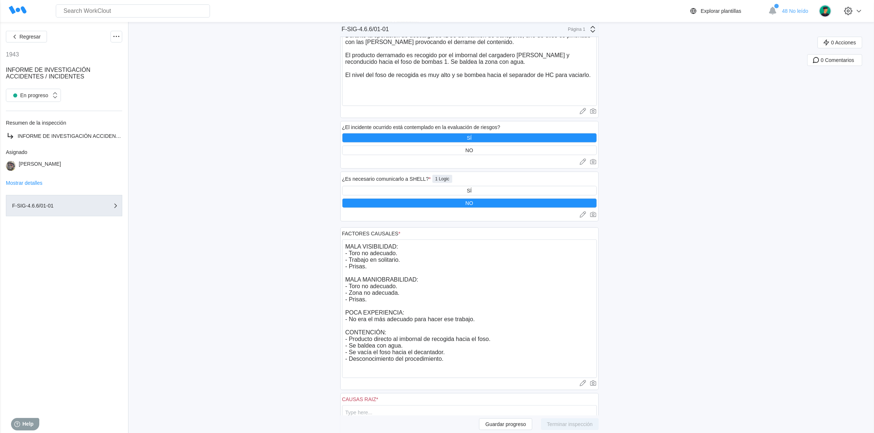
scroll to position [92, 0]
